Goal: Complete application form: Complete application form

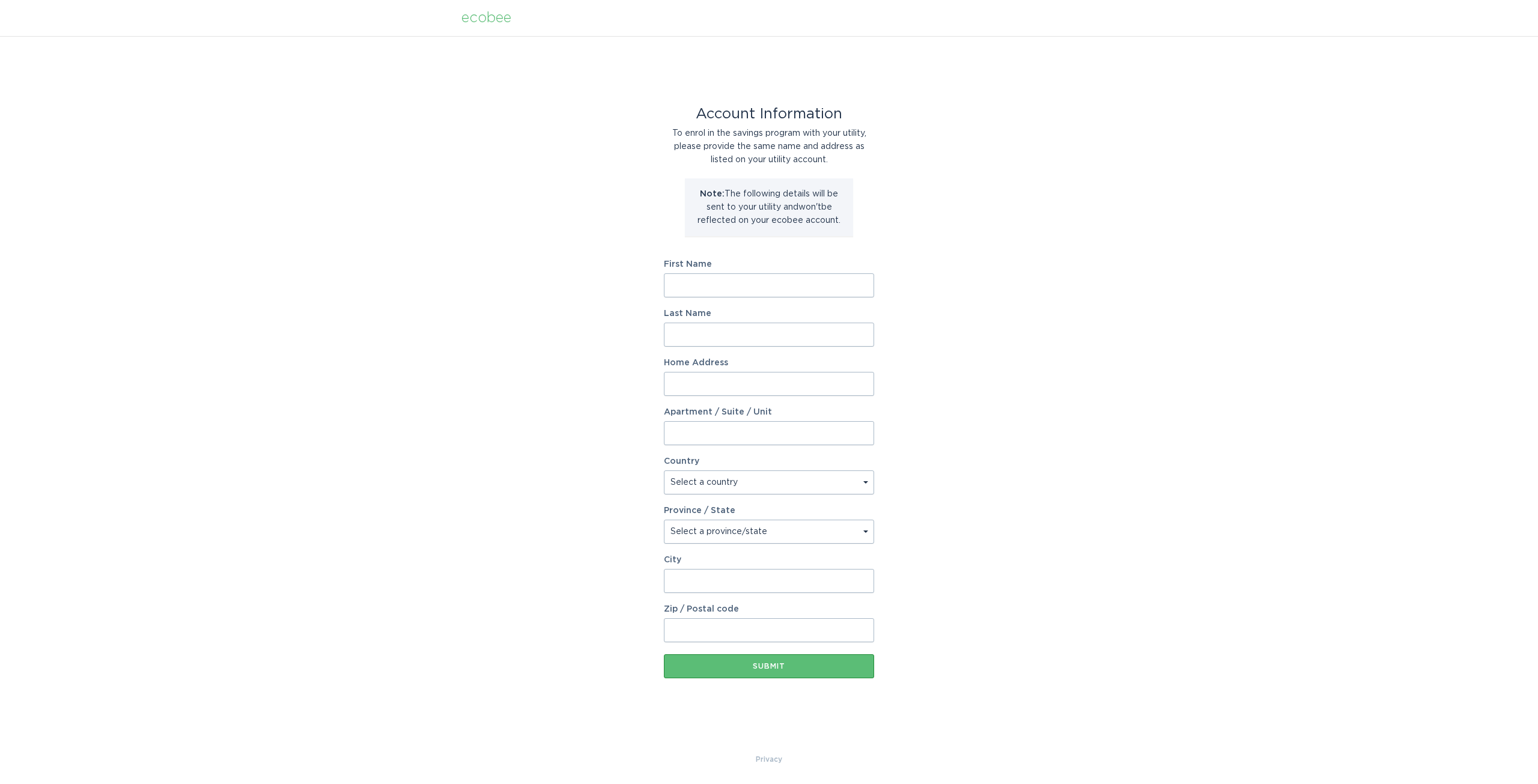
click at [755, 285] on input "First Name" at bounding box center [769, 285] width 211 height 24
type input "Lee"
type input "[PERSON_NAME]"
type input "[STREET_ADDRESS][PERSON_NAME]"
select select "US"
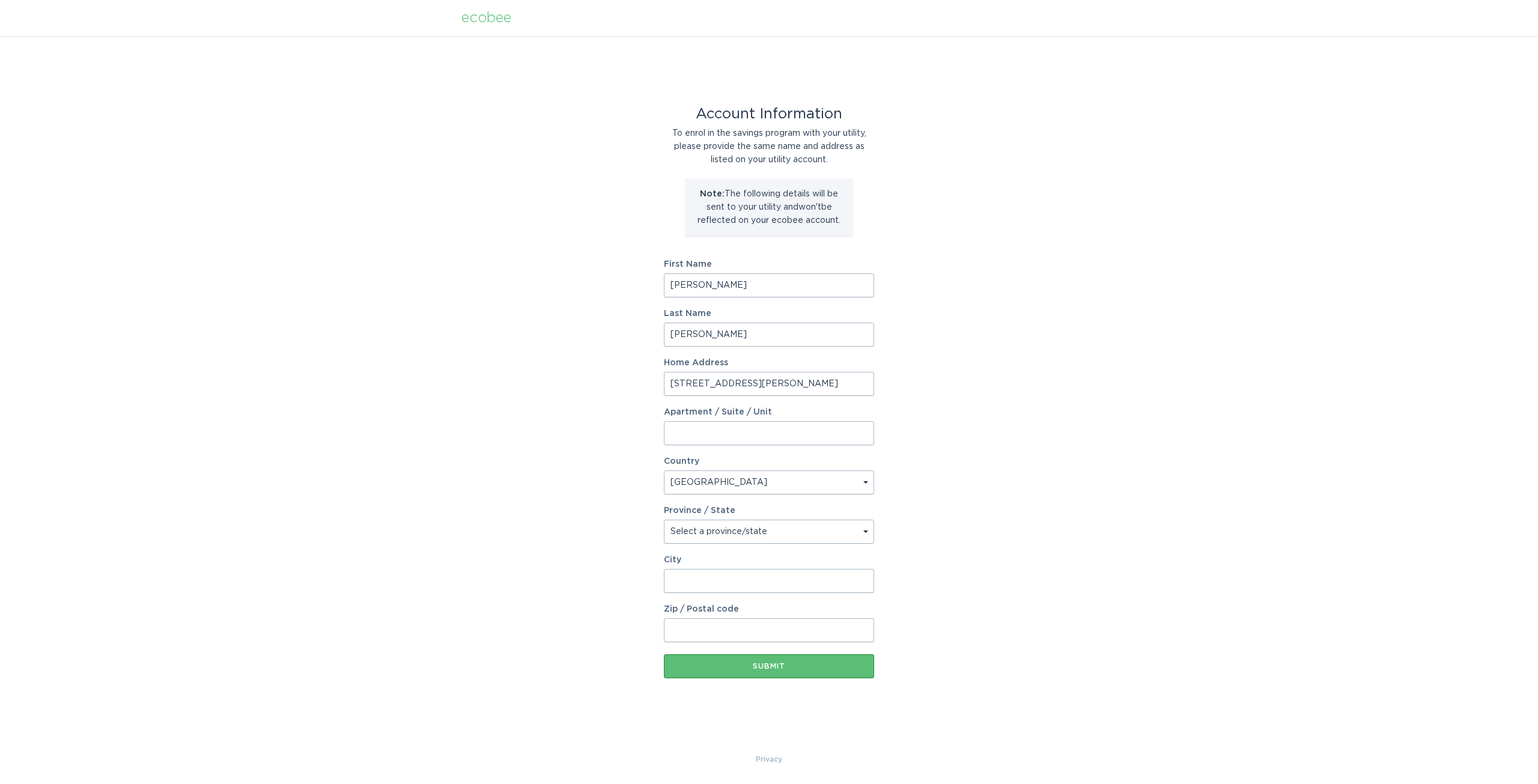
type input "Vail"
type input "85641"
select select "AZ"
click at [737, 676] on button "Submit" at bounding box center [769, 666] width 211 height 24
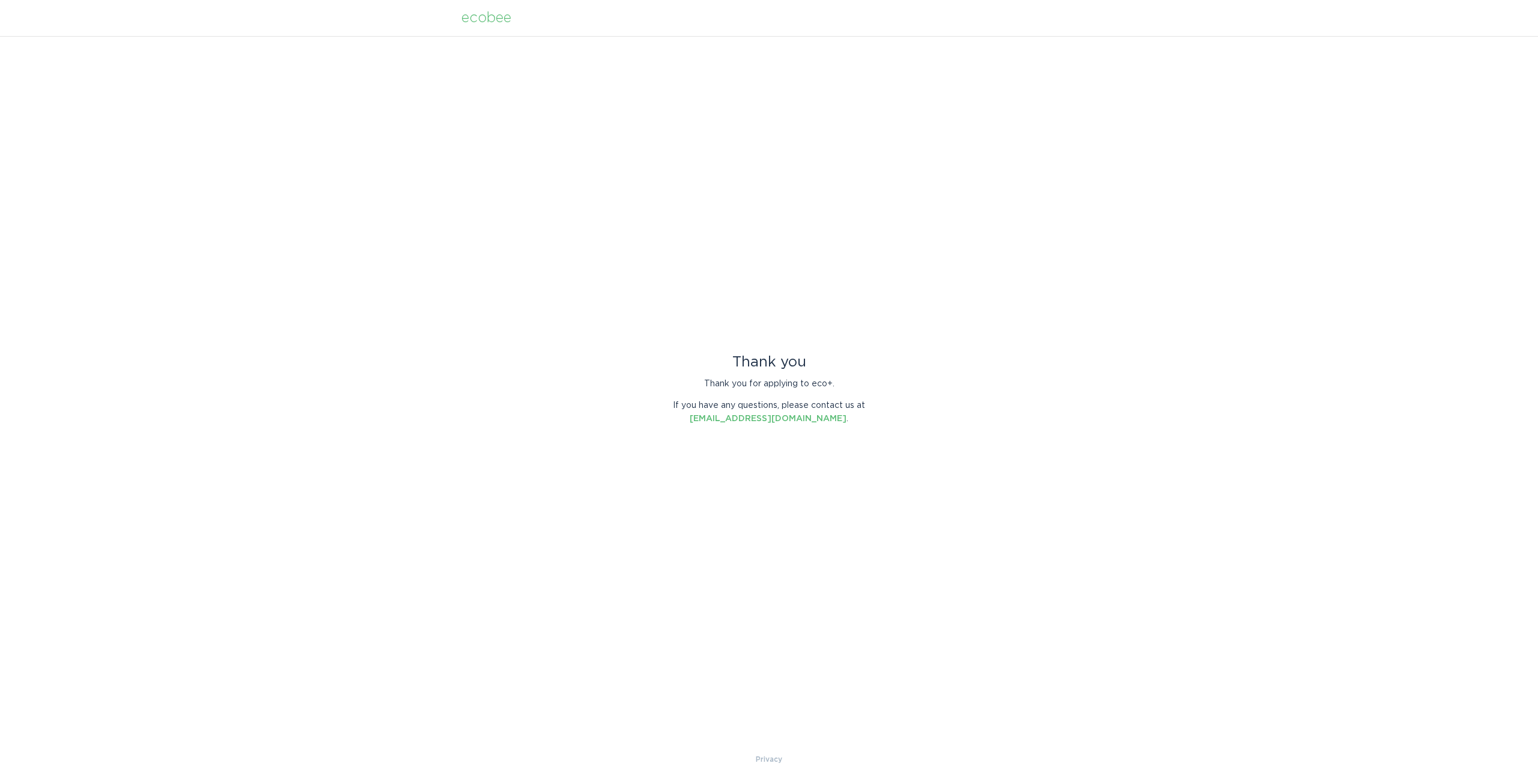
click at [816, 472] on div "Thank you Thank you for applying to eco+. If you have any questions, please con…" at bounding box center [769, 394] width 1538 height 717
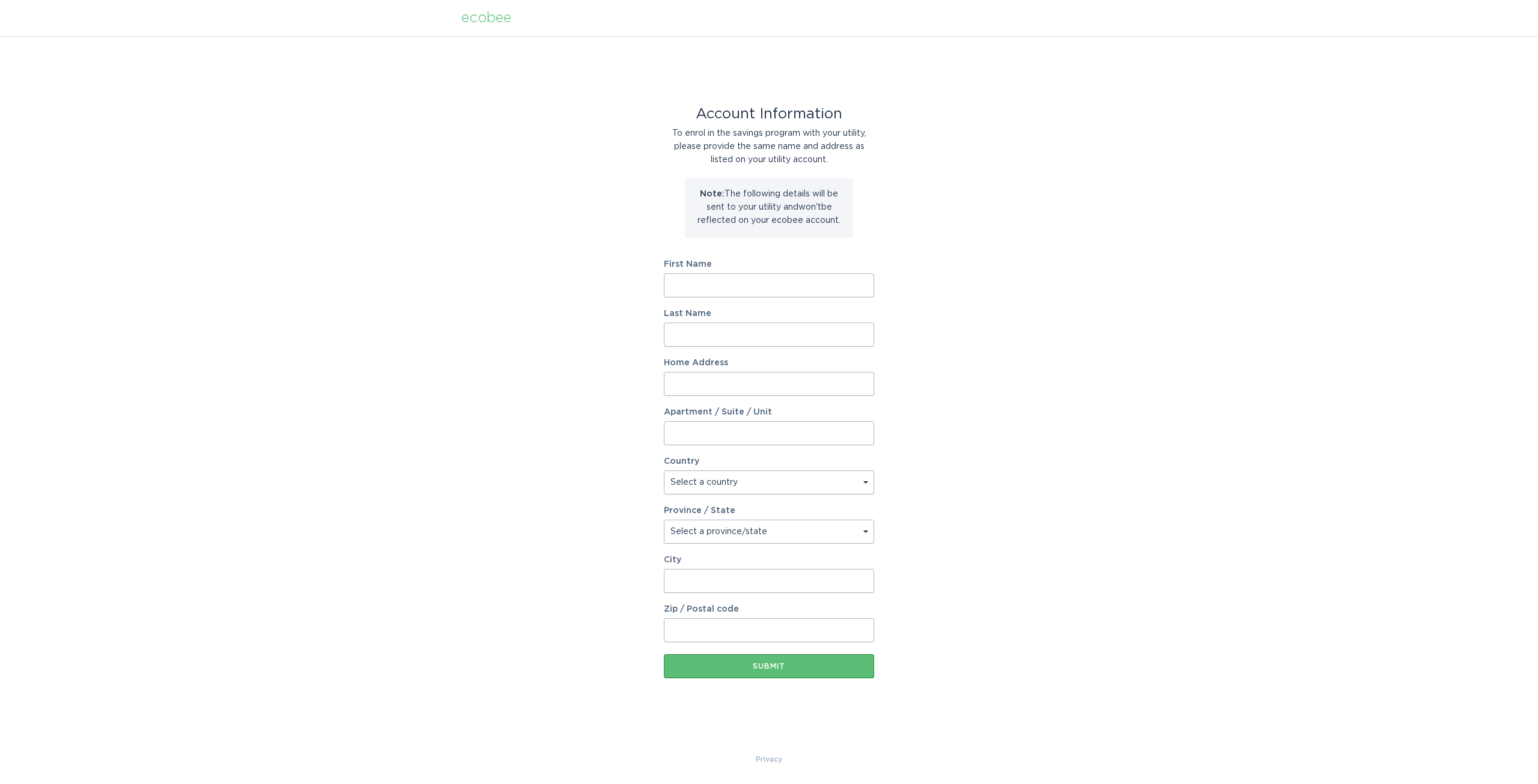
click at [715, 287] on input "First Name" at bounding box center [769, 285] width 211 height 24
type input "Lee"
type input "Gregory"
type input "22461 Canova Ct."
select select "US"
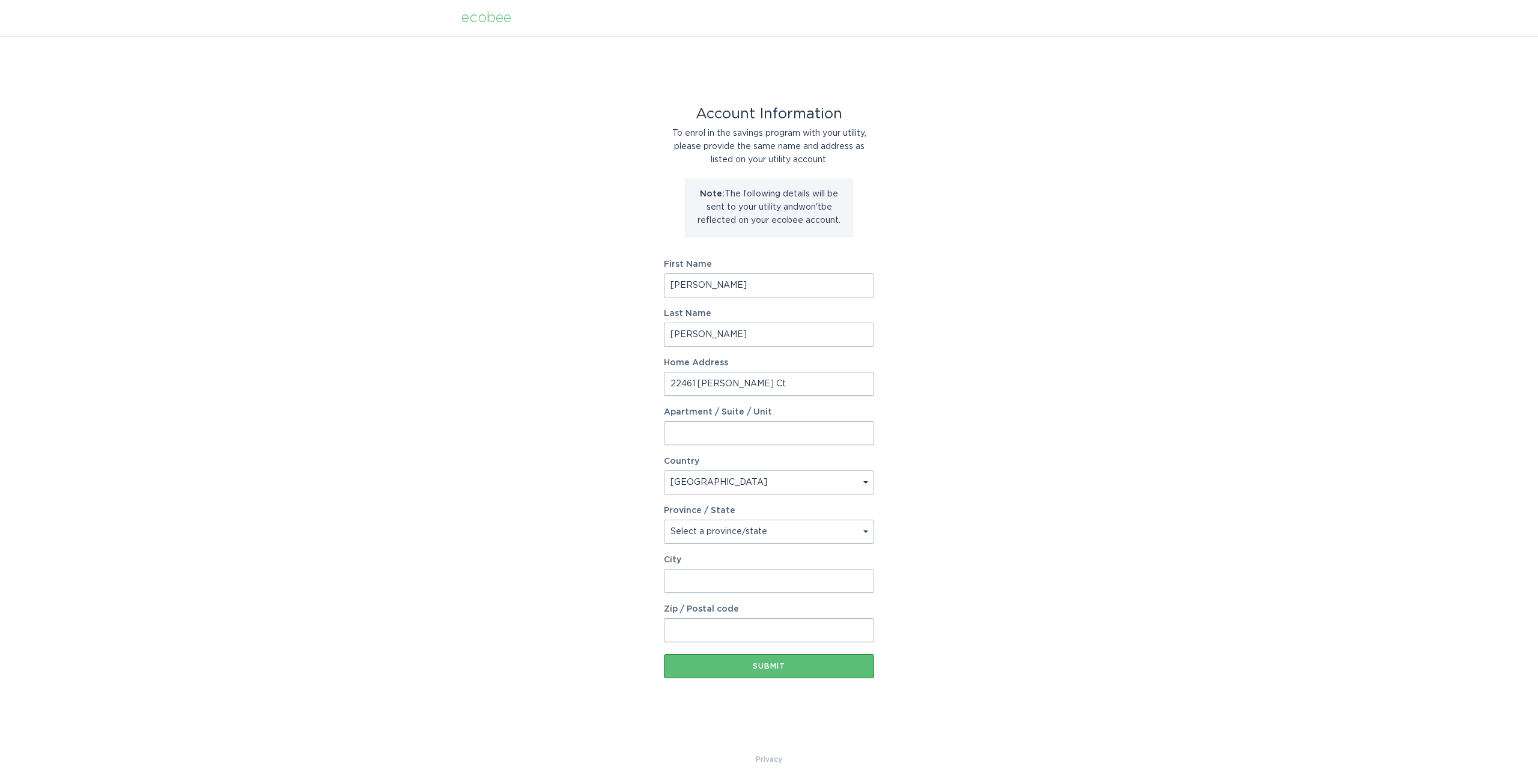
type input "Farmington"
type input "55024"
select select "MN"
type input "[PERSON_NAME]"
click at [712, 388] on input "22461 Canova Ct." at bounding box center [769, 384] width 211 height 24
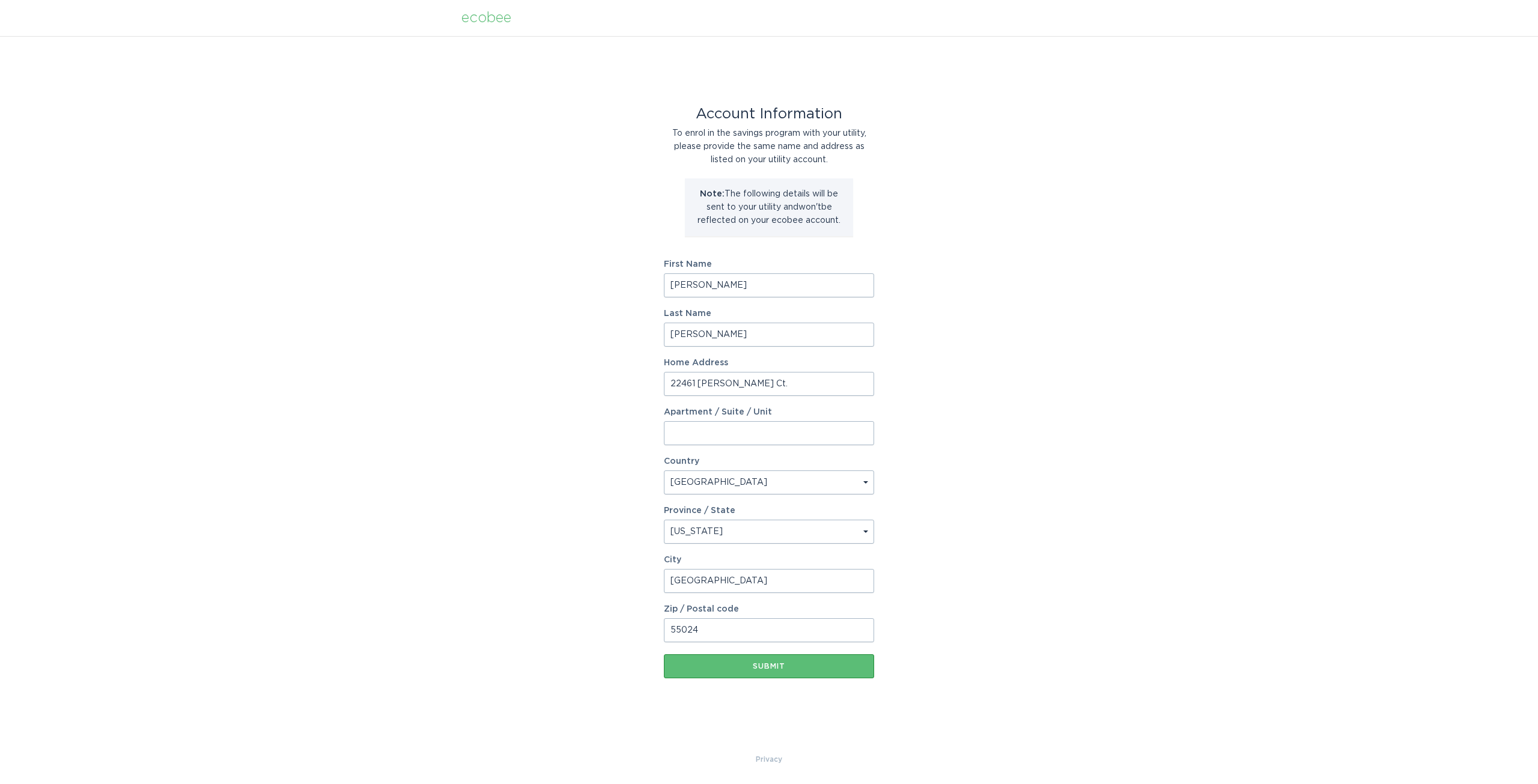
click at [712, 388] on input "22461 Canova Ct." at bounding box center [769, 384] width 211 height 24
type input "[STREET_ADDRESS][PERSON_NAME]"
click at [787, 388] on input "[STREET_ADDRESS][PERSON_NAME]" at bounding box center [769, 384] width 211 height 24
click at [596, 468] on div "Account Information To enrol in the savings program with your utility, please p…" at bounding box center [769, 394] width 1538 height 717
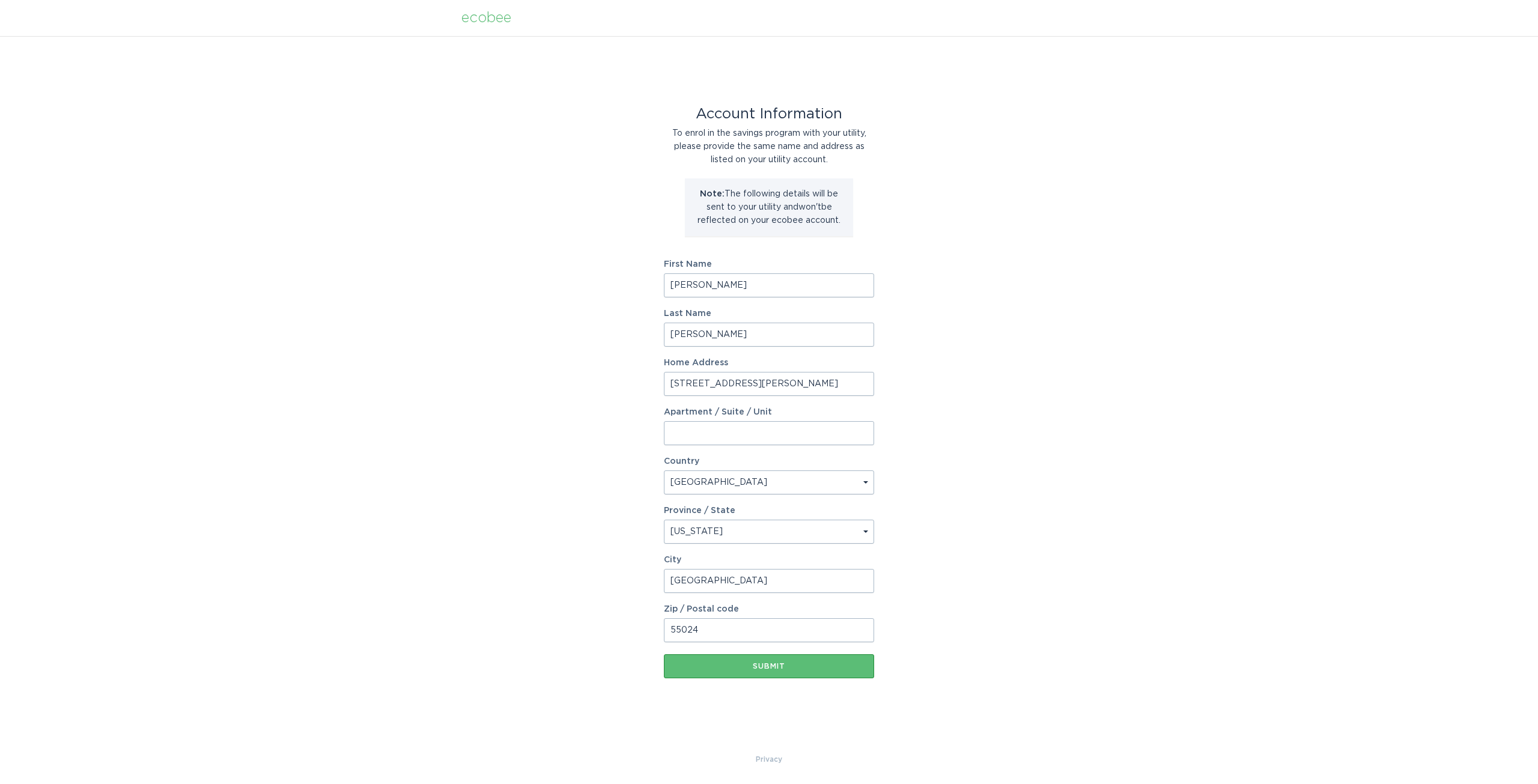
drag, startPoint x: 738, startPoint y: 633, endPoint x: 601, endPoint y: 604, distance: 140.0
click at [601, 604] on div "Account Information To enrol in the savings program with your utility, please p…" at bounding box center [769, 394] width 1538 height 717
drag, startPoint x: 326, startPoint y: 205, endPoint x: 319, endPoint y: 202, distance: 7.6
click at [326, 205] on div "Account Information To enrol in the savings program with your utility, please p…" at bounding box center [769, 394] width 1538 height 717
click at [726, 273] on input "First Name" at bounding box center [769, 285] width 211 height 24
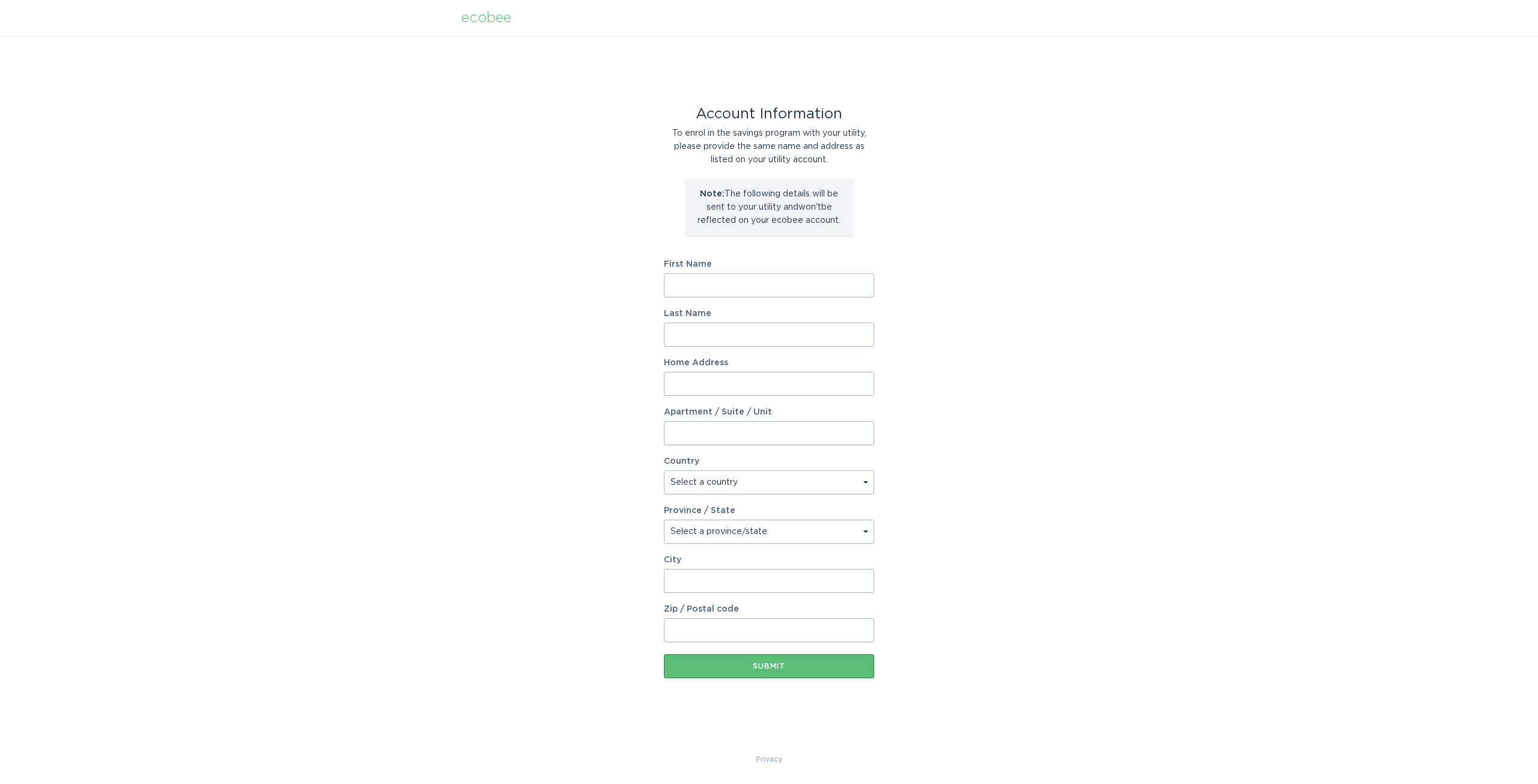
type input "[PERSON_NAME]"
type input "[STREET_ADDRESS][PERSON_NAME]"
select select "US"
type input "Vail"
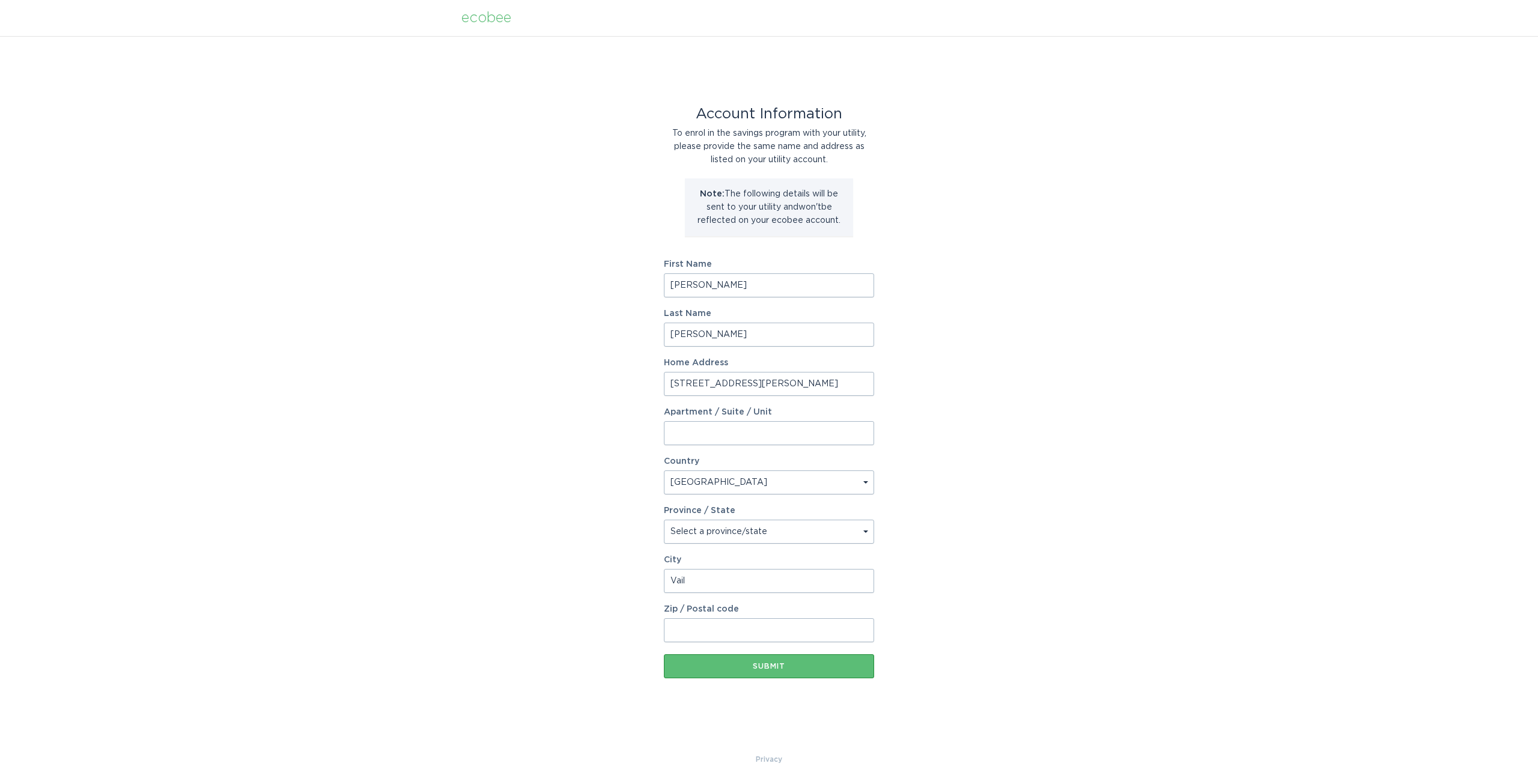
type input "85641"
select select "AZ"
click at [772, 668] on div "Submit" at bounding box center [769, 666] width 198 height 7
